Goal: Find specific page/section: Find specific page/section

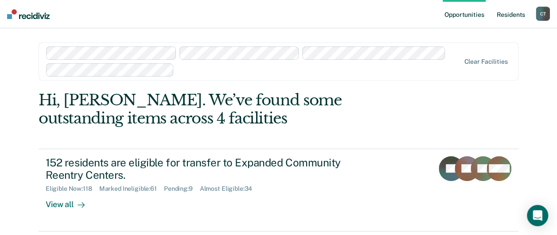
click at [512, 16] on link "Resident s" at bounding box center [511, 14] width 32 height 28
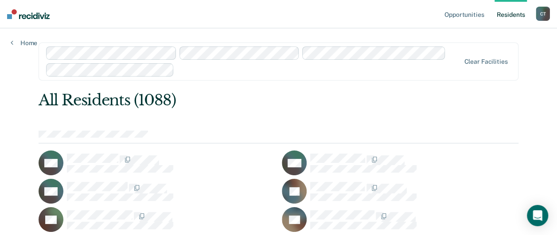
scroll to position [24270, 0]
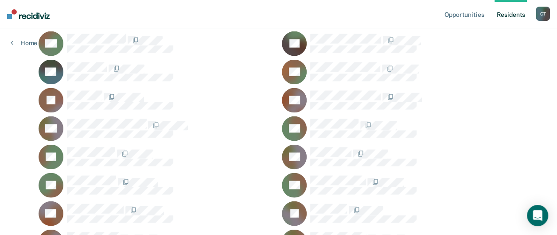
drag, startPoint x: 329, startPoint y: 112, endPoint x: 325, endPoint y: 8, distance: 103.8
click at [329, 117] on div "DB" at bounding box center [400, 129] width 237 height 25
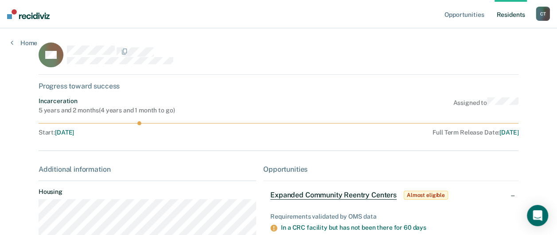
click at [514, 16] on link "Resident s" at bounding box center [511, 14] width 32 height 28
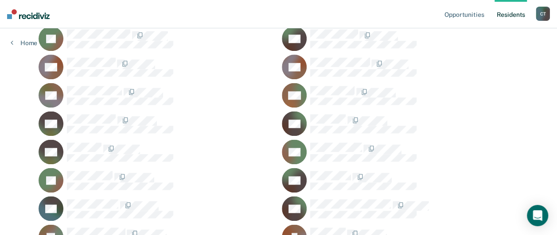
scroll to position [4380, 0]
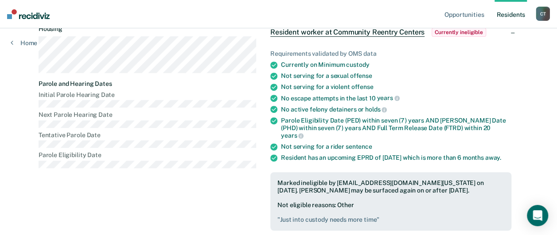
scroll to position [177, 0]
